Goal: Information Seeking & Learning: Learn about a topic

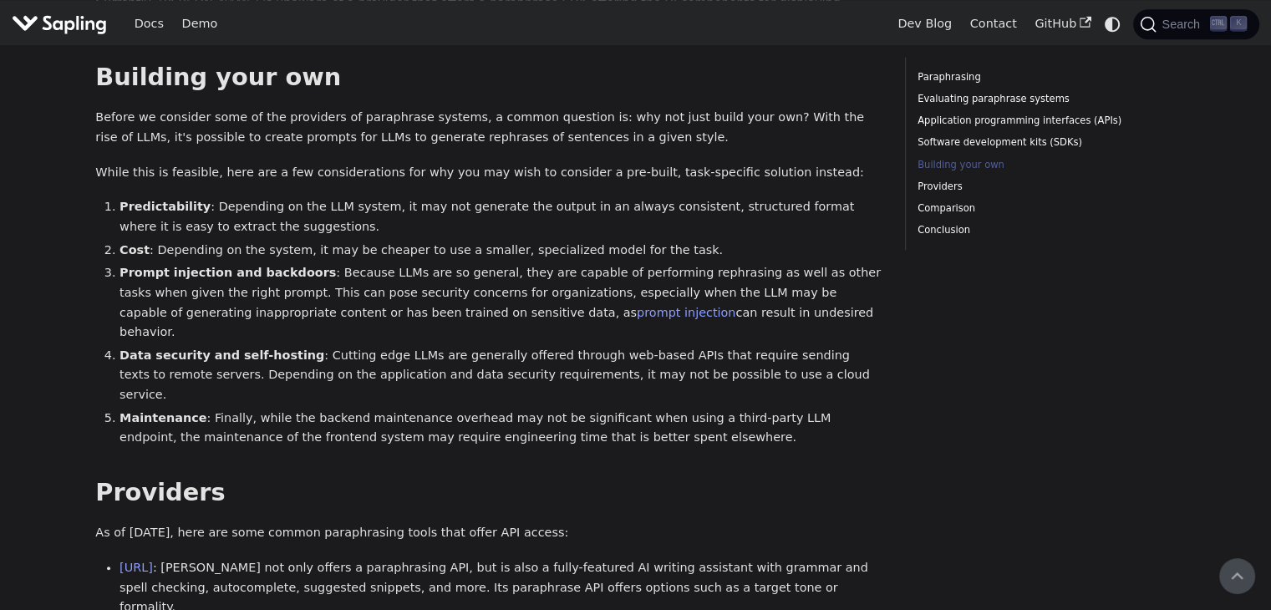
scroll to position [1421, 0]
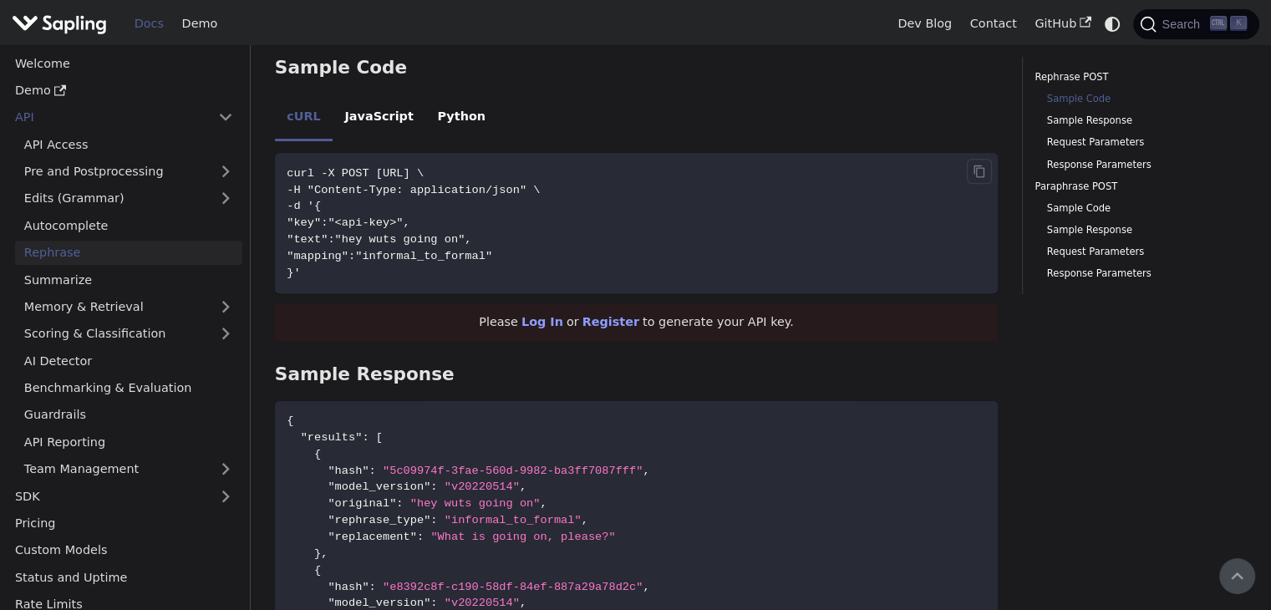
scroll to position [632, 0]
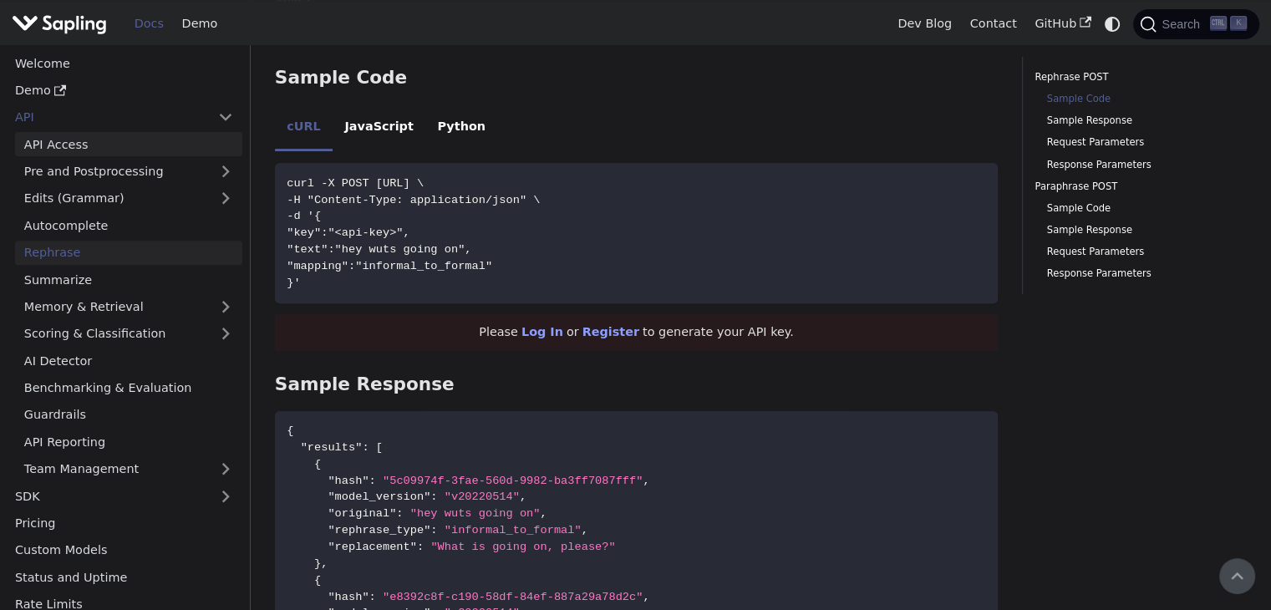
click at [225, 139] on link "API Access" at bounding box center [128, 144] width 227 height 24
